Goal: Task Accomplishment & Management: Complete application form

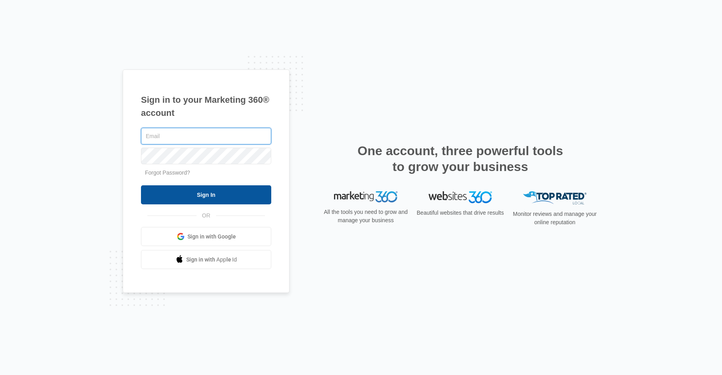
type input "[EMAIL_ADDRESS][DOMAIN_NAME]"
click at [188, 204] on input "Sign In" at bounding box center [206, 194] width 130 height 19
